Goal: Check status: Check status

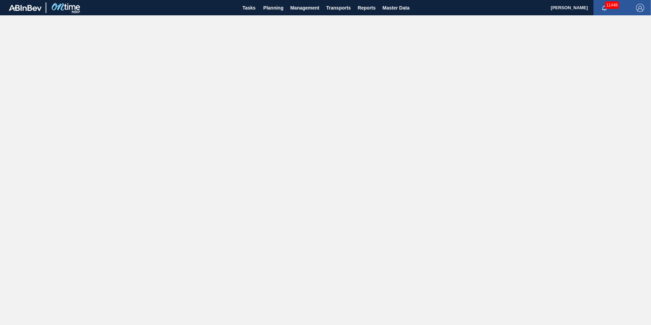
drag, startPoint x: 267, startPoint y: 10, endPoint x: 267, endPoint y: 21, distance: 10.9
click at [267, 10] on span "Planning" at bounding box center [273, 8] width 20 height 8
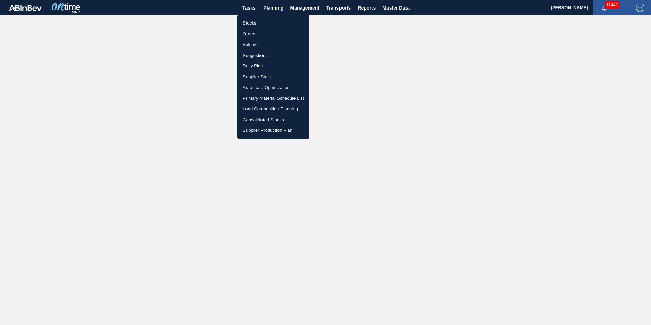
drag, startPoint x: 252, startPoint y: 23, endPoint x: 310, endPoint y: 58, distance: 67.2
click at [252, 23] on li "Stocks" at bounding box center [273, 23] width 72 height 11
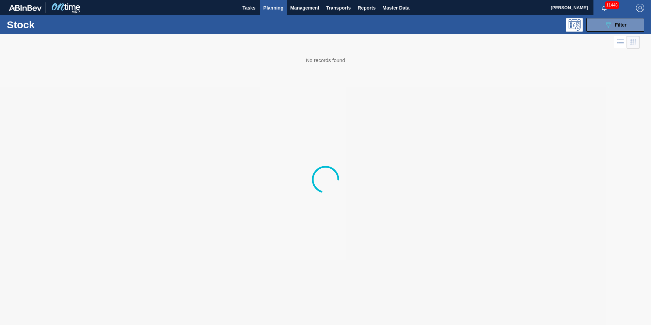
click at [277, 9] on span "Planning" at bounding box center [273, 8] width 20 height 8
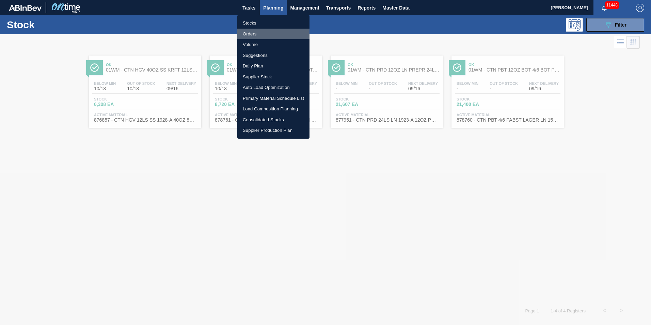
click at [253, 34] on li "Orders" at bounding box center [273, 34] width 72 height 11
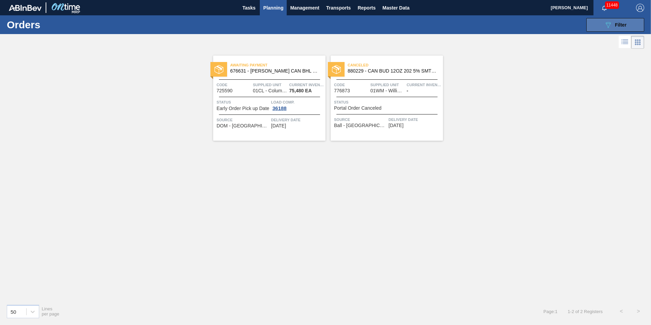
click at [602, 24] on button "089F7B8B-B2A5-4AFE-B5C0-19BA573D28AC Filter" at bounding box center [615, 25] width 58 height 14
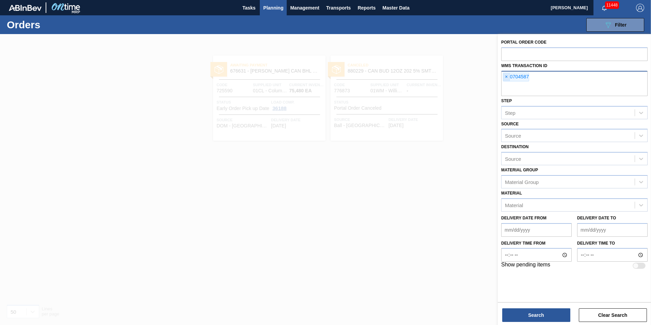
click at [507, 76] on span "×" at bounding box center [506, 77] width 6 height 8
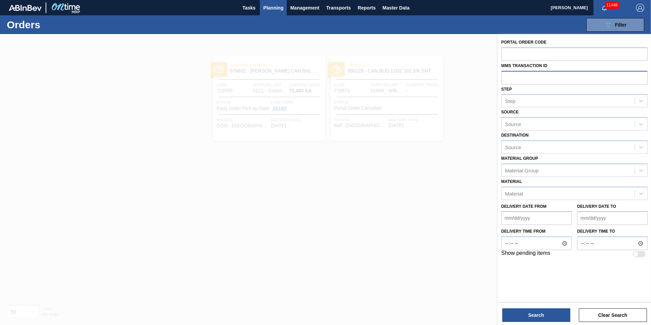
click at [516, 80] on input "text" at bounding box center [574, 77] width 146 height 13
click at [514, 79] on input "text" at bounding box center [574, 77] width 146 height 13
type input "0706343"
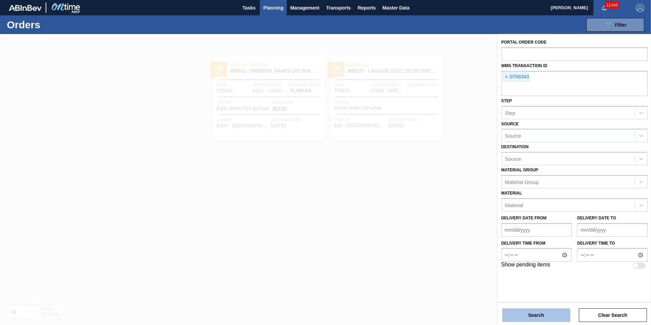
click at [534, 311] on button "Search" at bounding box center [536, 315] width 68 height 14
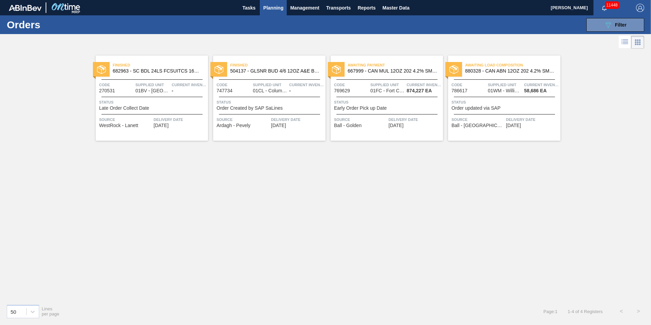
click at [470, 114] on div at bounding box center [504, 114] width 101 height 0
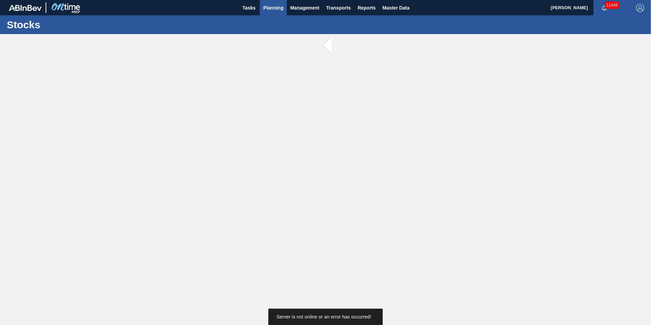
click at [275, 11] on span "Planning" at bounding box center [273, 8] width 20 height 8
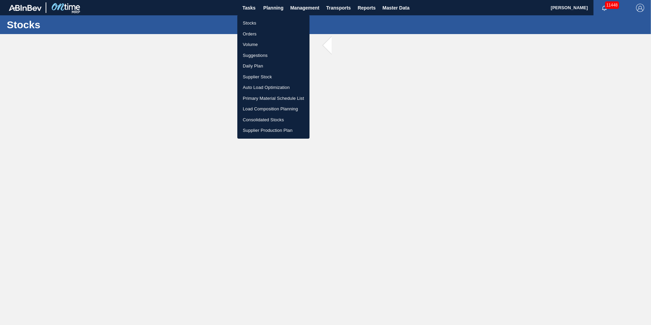
click at [248, 33] on li "Orders" at bounding box center [273, 34] width 72 height 11
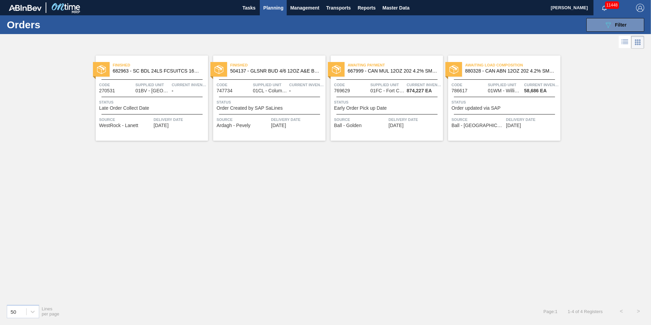
click at [528, 88] on span "Current inventory" at bounding box center [541, 84] width 35 height 7
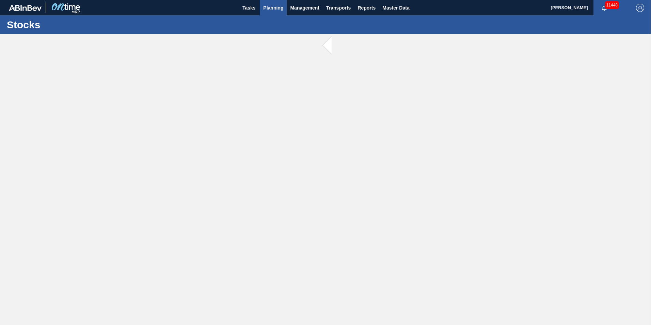
click at [272, 5] on span "Planning" at bounding box center [273, 8] width 20 height 8
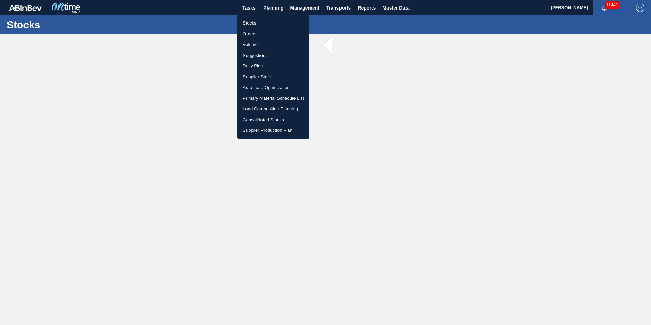
click at [247, 31] on li "Orders" at bounding box center [273, 34] width 72 height 11
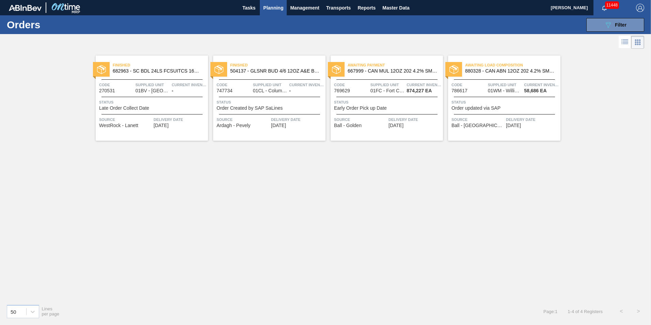
click at [477, 75] on div "Awaiting Load Composition 880328 - CAN ABN 12OZ 202 4.2% SMTH 1122 6PACK BE" at bounding box center [504, 68] width 112 height 15
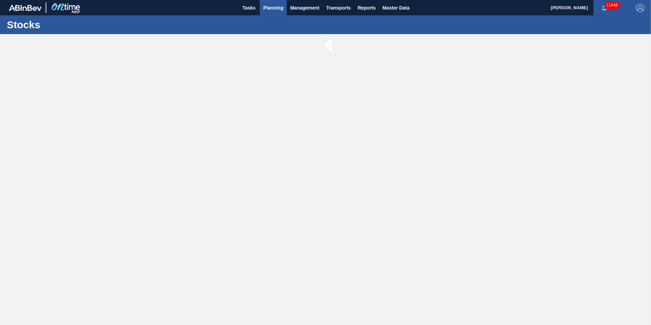
click at [275, 10] on span "Planning" at bounding box center [273, 8] width 20 height 8
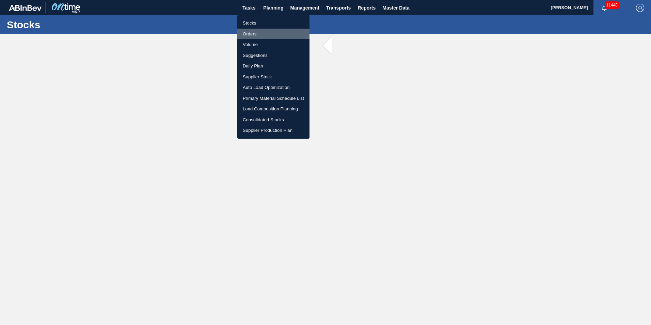
click at [249, 31] on li "Orders" at bounding box center [273, 34] width 72 height 11
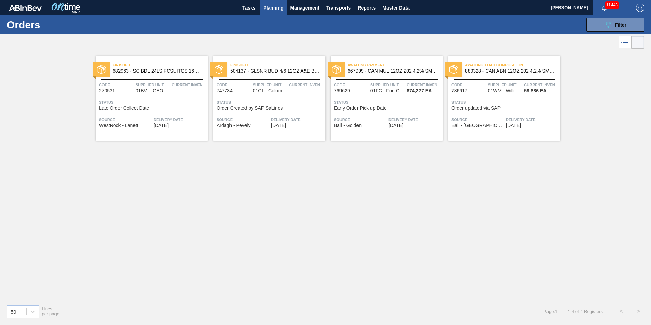
click at [475, 85] on span "Code" at bounding box center [468, 84] width 35 height 7
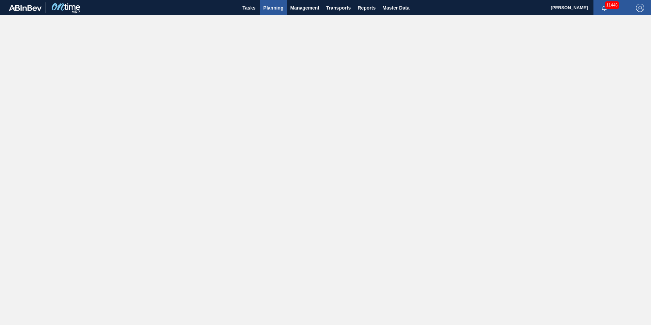
click at [278, 11] on span "Planning" at bounding box center [273, 8] width 20 height 8
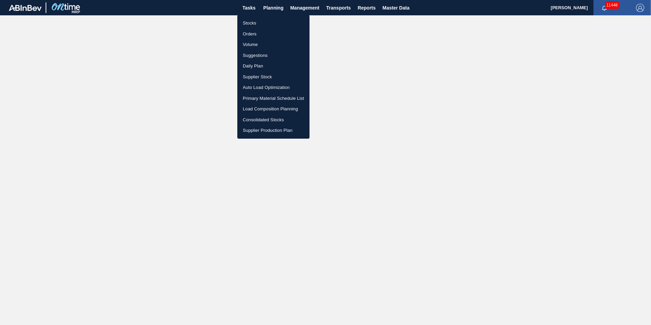
click at [247, 31] on li "Orders" at bounding box center [273, 34] width 72 height 11
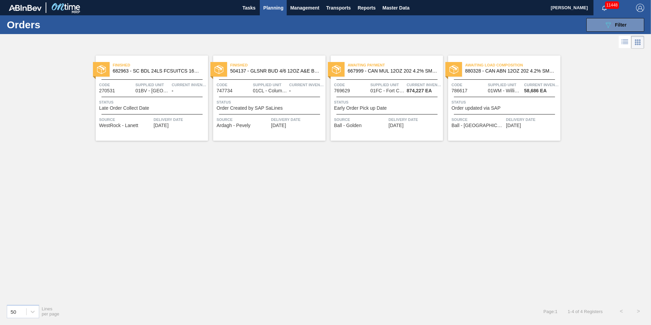
click at [518, 102] on span "Status" at bounding box center [504, 102] width 107 height 7
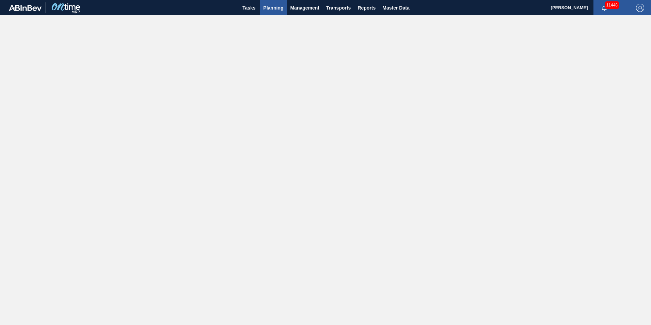
click at [270, 10] on span "Planning" at bounding box center [273, 8] width 20 height 8
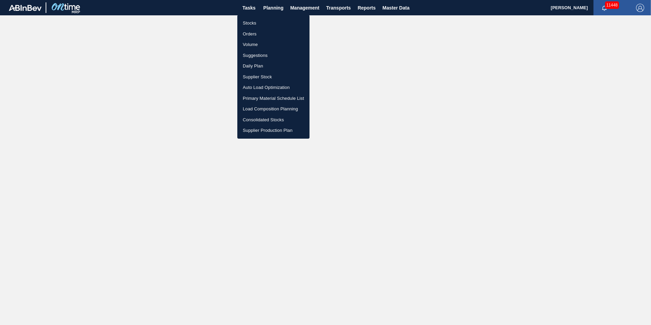
click at [253, 22] on li "Stocks" at bounding box center [273, 23] width 72 height 11
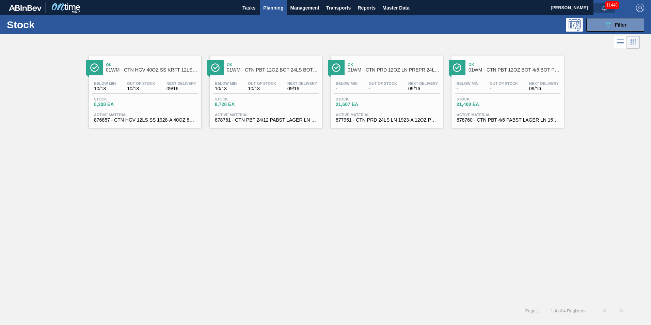
click at [602, 11] on button "button" at bounding box center [604, 8] width 22 height 10
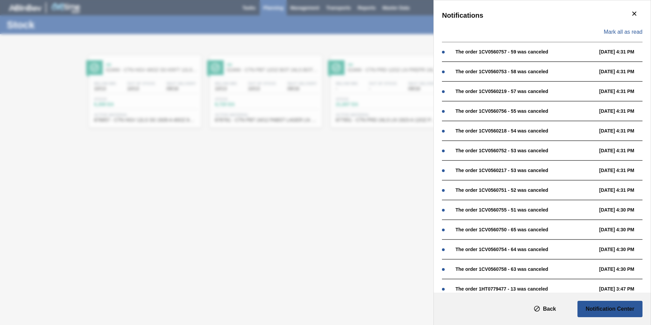
click at [374, 43] on div "Notifications Mark all as read The order 1CV0560757 - 59 was canceled 09/15 4:3…" at bounding box center [325, 162] width 651 height 325
click at [273, 9] on div "Notifications Mark all as read The order 1CV0560757 - 59 was canceled 09/15 4:3…" at bounding box center [325, 162] width 651 height 325
click at [632, 13] on icon "botão de ícone" at bounding box center [634, 14] width 4 height 4
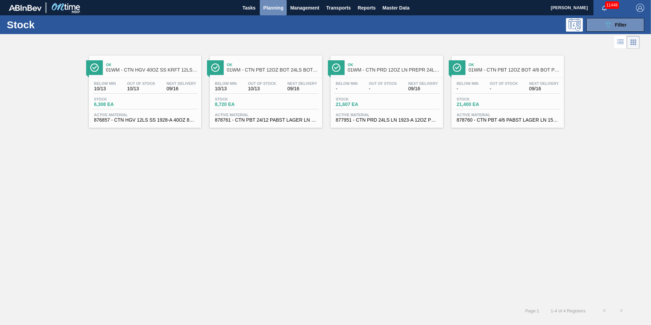
click at [281, 8] on span "Planning" at bounding box center [273, 8] width 20 height 8
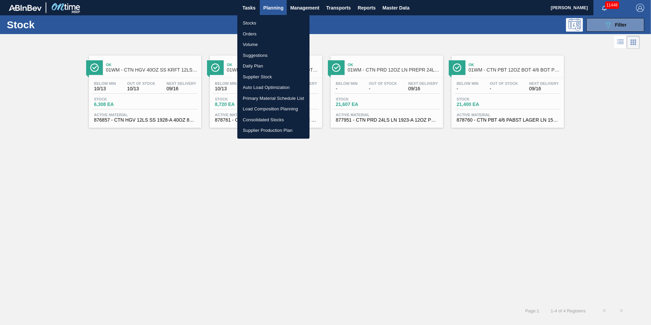
click at [247, 34] on li "Orders" at bounding box center [273, 34] width 72 height 11
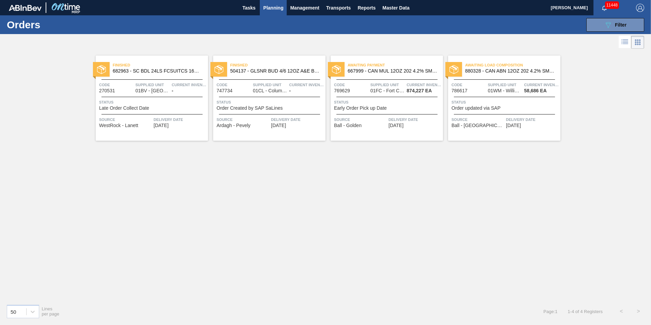
click at [510, 101] on span "Status" at bounding box center [504, 102] width 107 height 7
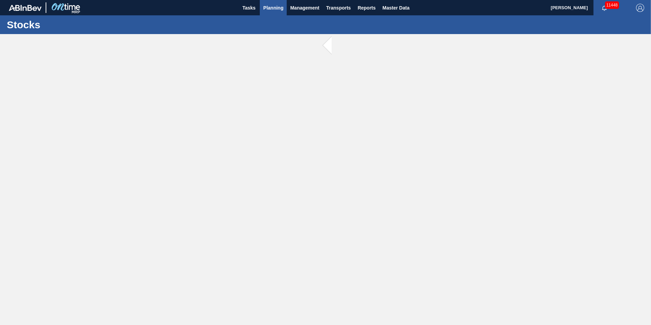
click at [274, 5] on span "Planning" at bounding box center [273, 8] width 20 height 8
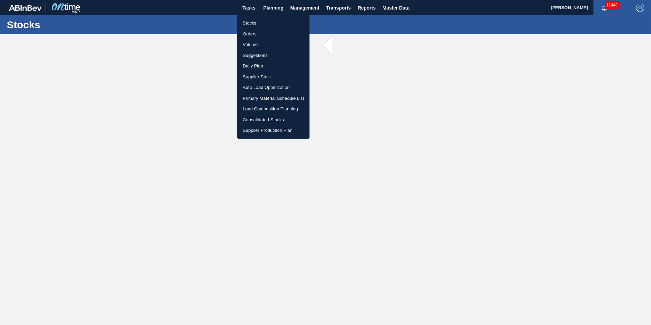
click at [281, 188] on div at bounding box center [325, 162] width 651 height 325
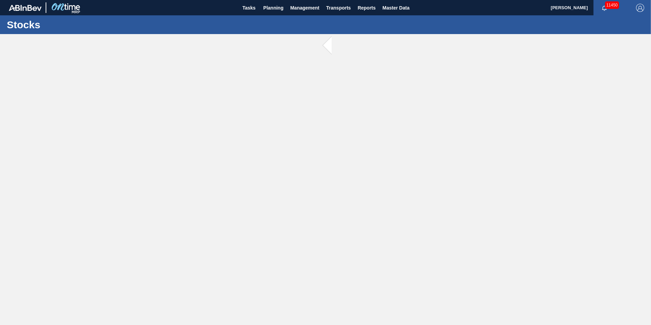
drag, startPoint x: 467, startPoint y: 151, endPoint x: 532, endPoint y: 33, distance: 134.3
click at [467, 151] on main "Tasks Planning Management Transports Reports Master Data Dawn Rowley 11450 Mark…" at bounding box center [325, 162] width 651 height 325
click at [277, 5] on span "Planning" at bounding box center [273, 8] width 20 height 8
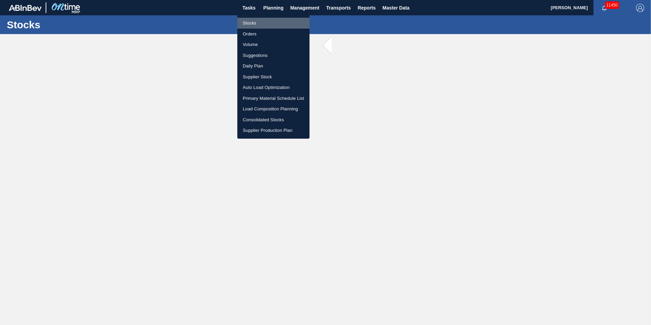
click at [253, 22] on li "Stocks" at bounding box center [273, 23] width 72 height 11
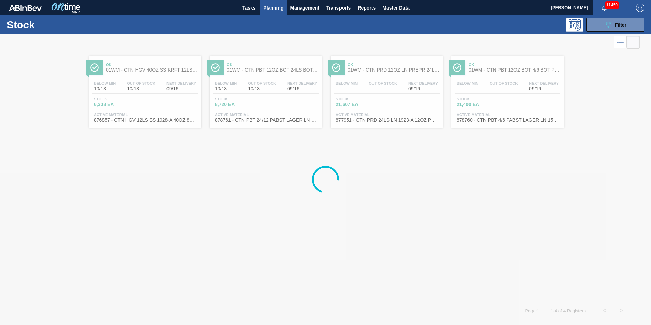
click at [277, 9] on span "Planning" at bounding box center [273, 8] width 20 height 8
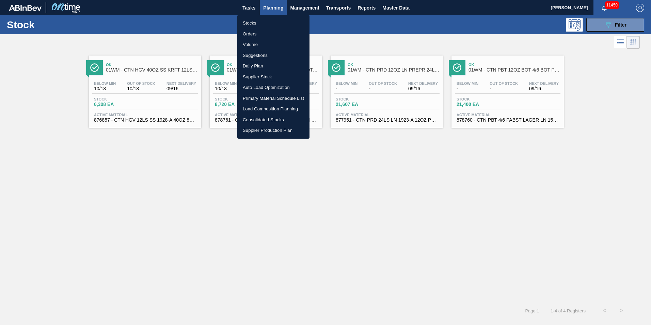
click at [261, 34] on li "Orders" at bounding box center [273, 34] width 72 height 11
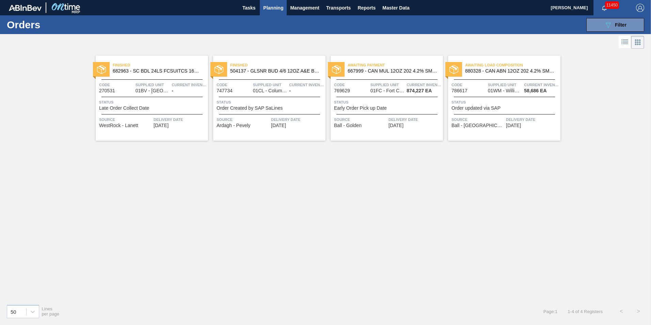
drag, startPoint x: 568, startPoint y: 169, endPoint x: 560, endPoint y: 171, distance: 8.3
click at [568, 169] on div "Finished 682963 - SC BDL 24LS FCSUITCS 16OZ 2021 VBI 0920 Code 270531 Supplied …" at bounding box center [325, 174] width 651 height 248
